Goal: Task Accomplishment & Management: Use online tool/utility

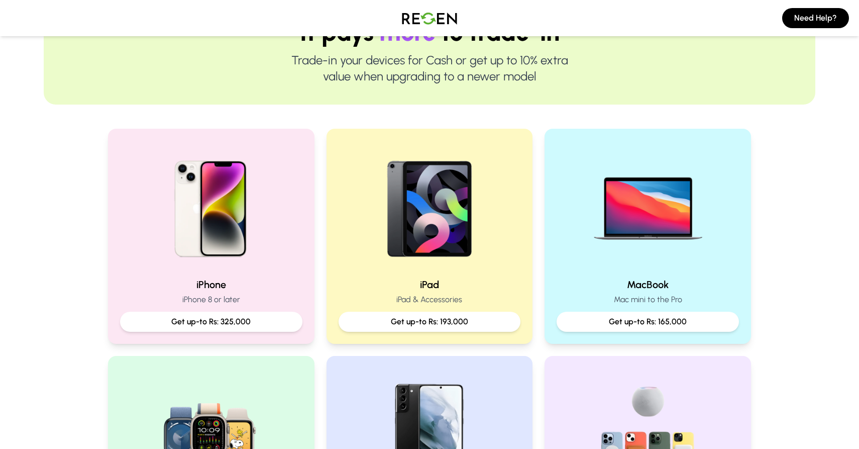
scroll to position [124, 0]
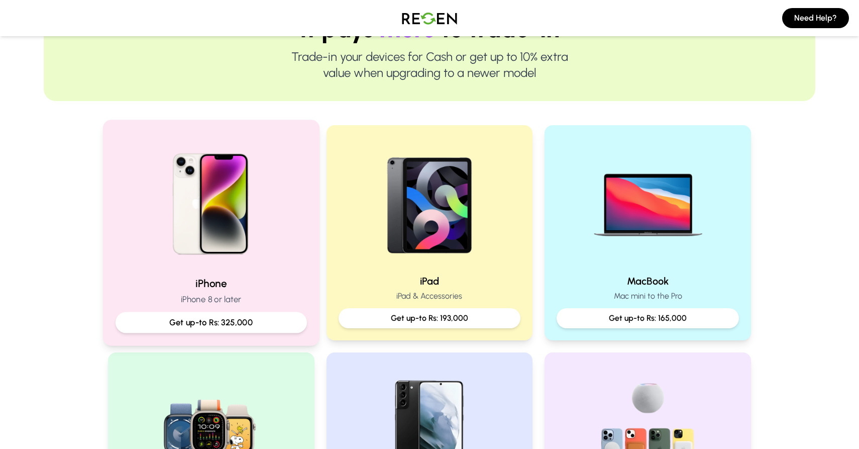
click at [252, 316] on p "Get up-to Rs: 325,000" at bounding box center [211, 322] width 174 height 13
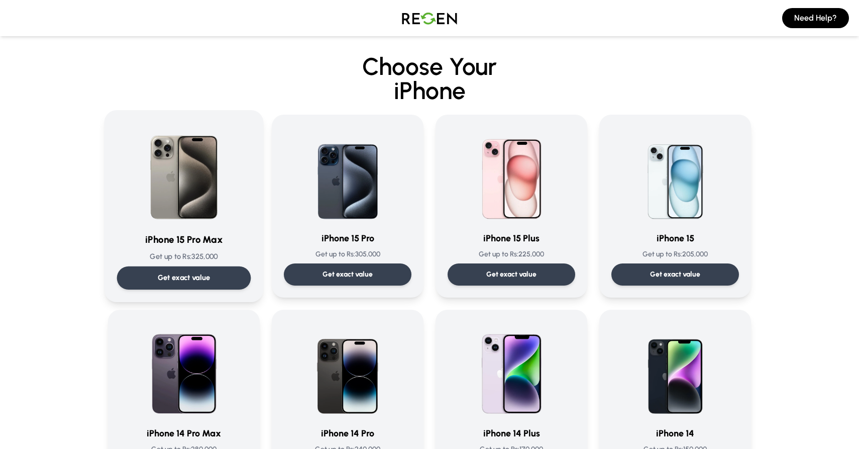
click at [221, 271] on div "Get exact value" at bounding box center [184, 277] width 134 height 23
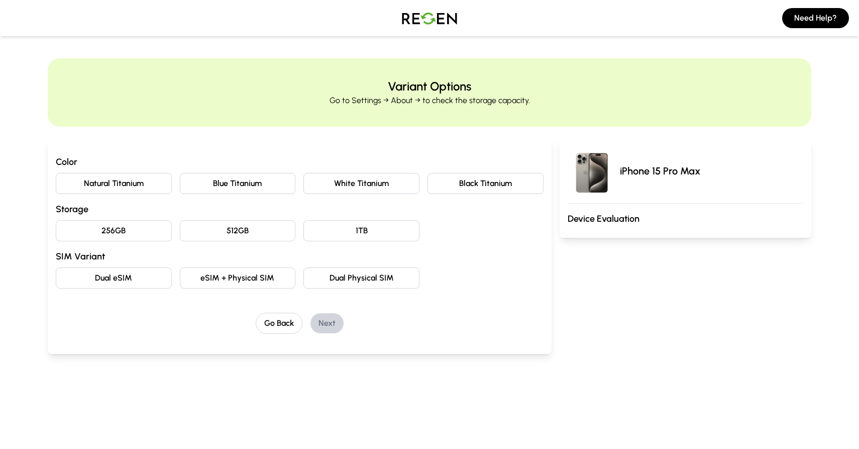
click at [136, 176] on button "Natural Titanium" at bounding box center [114, 183] width 116 height 21
click at [147, 232] on button "256GB" at bounding box center [114, 230] width 116 height 21
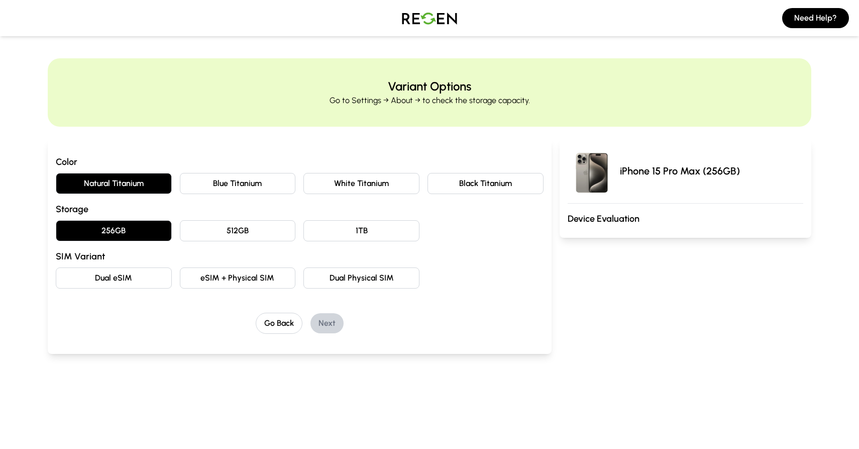
click at [206, 285] on button "eSIM + Physical SIM" at bounding box center [238, 277] width 116 height 21
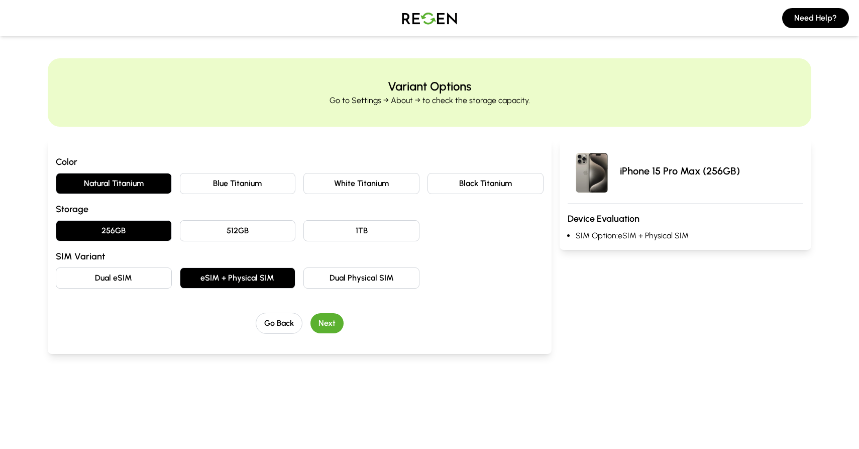
click at [334, 329] on button "Next" at bounding box center [327, 323] width 33 height 20
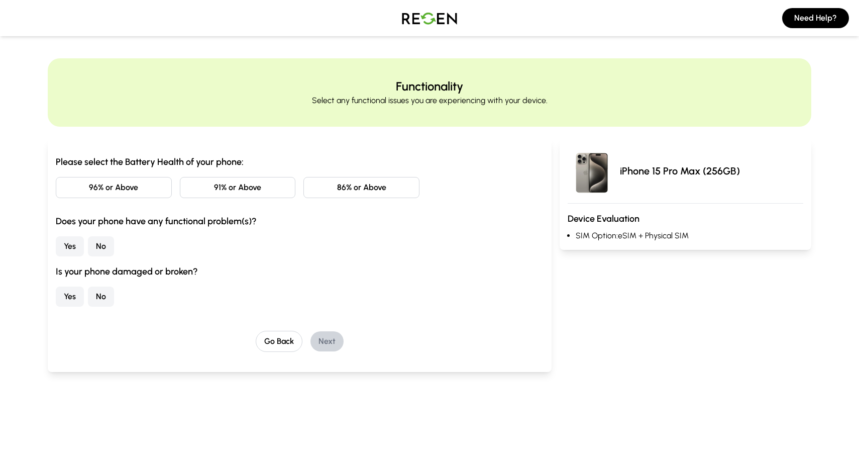
click at [372, 192] on button "86% or Above" at bounding box center [362, 187] width 116 height 21
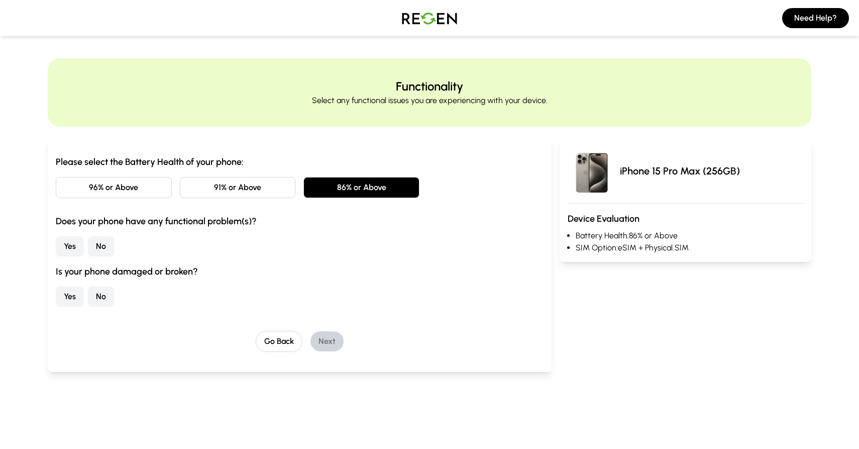
click at [95, 240] on button "No" at bounding box center [101, 246] width 26 height 20
click at [108, 295] on button "No" at bounding box center [101, 296] width 26 height 20
click at [316, 336] on button "Next" at bounding box center [327, 341] width 33 height 20
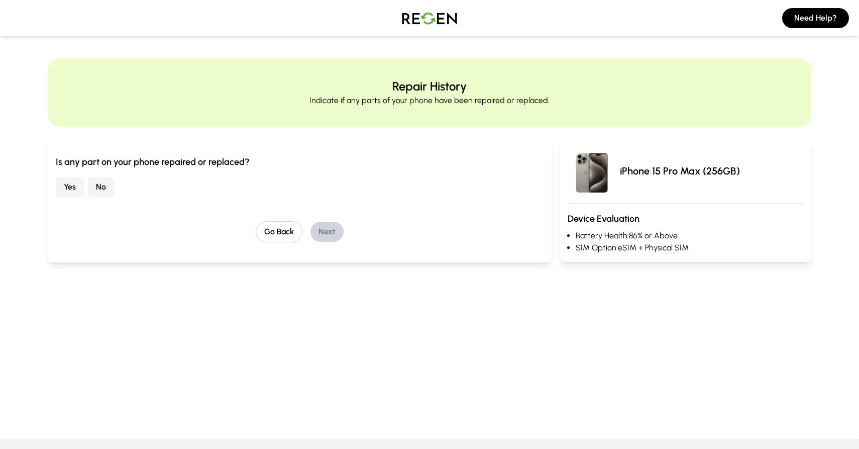
click at [107, 182] on button "No" at bounding box center [101, 187] width 26 height 20
click at [328, 236] on button "Next" at bounding box center [327, 232] width 33 height 20
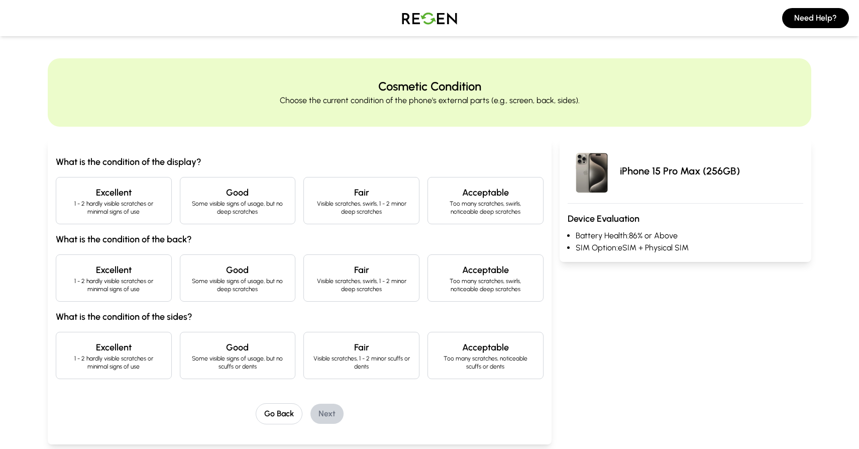
click at [172, 201] on div "Excellent 1 - 2 hardly visible scratches or minimal signs of use Good Some visi…" at bounding box center [300, 200] width 488 height 47
click at [150, 199] on p "1 - 2 hardly visible scratches or minimal signs of use" at bounding box center [113, 207] width 99 height 16
click at [147, 263] on h4 "Excellent" at bounding box center [113, 270] width 99 height 14
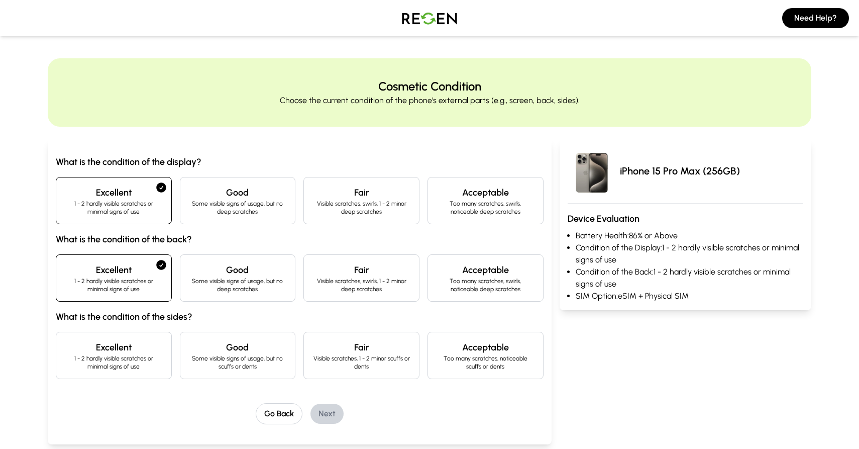
click at [149, 340] on h4 "Excellent" at bounding box center [113, 347] width 99 height 14
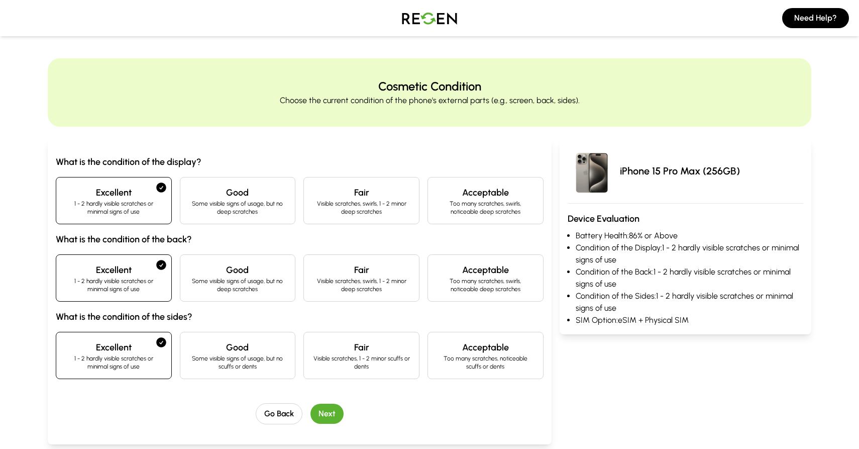
click at [331, 411] on button "Next" at bounding box center [327, 414] width 33 height 20
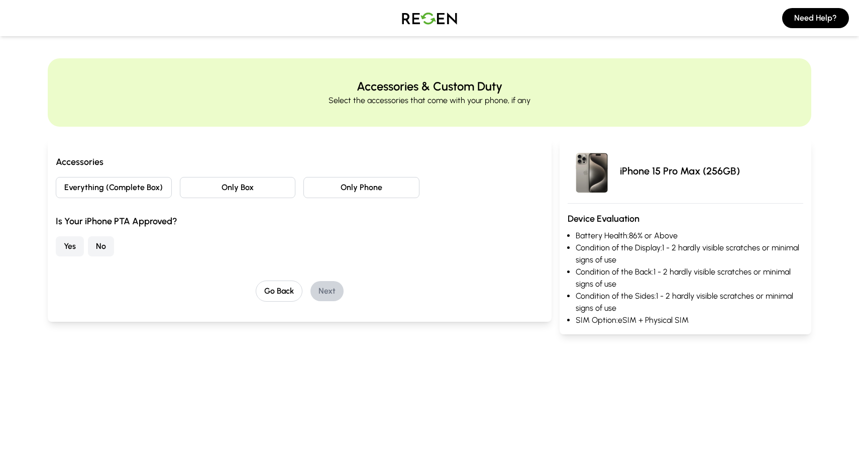
click at [116, 187] on button "Everything (Complete Box)" at bounding box center [114, 187] width 116 height 21
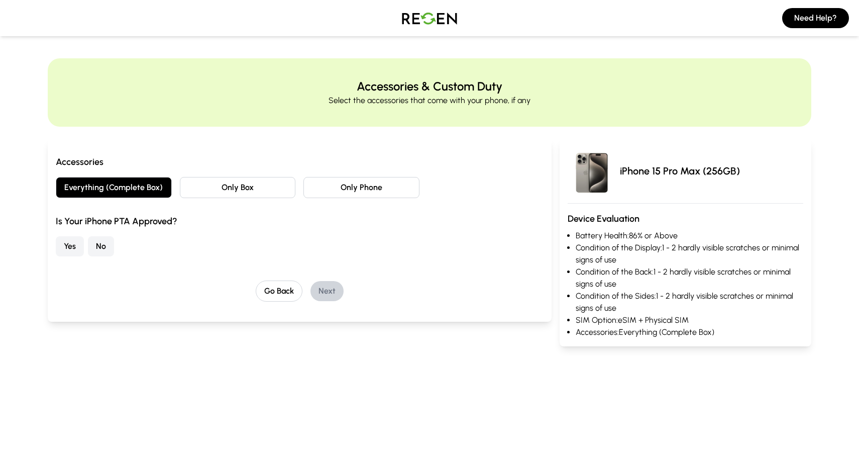
click at [69, 242] on button "Yes" at bounding box center [70, 246] width 28 height 20
click at [325, 288] on button "Next" at bounding box center [327, 291] width 33 height 20
